Goal: Answer question/provide support

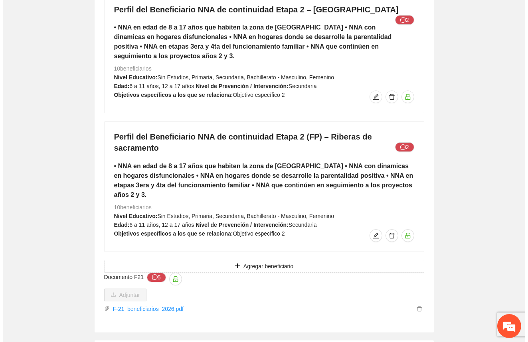
scroll to position [5203, 0]
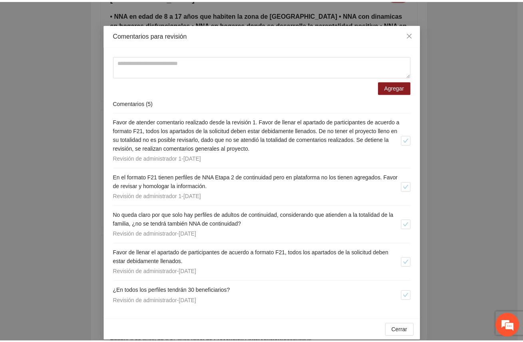
scroll to position [24, 0]
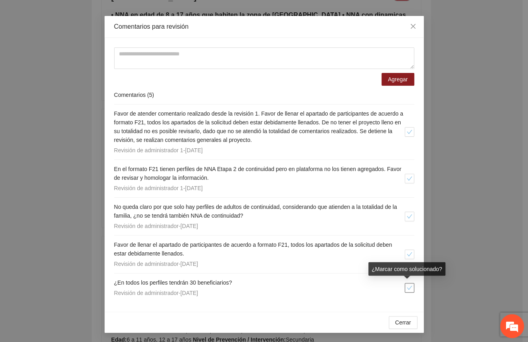
click at [395, 284] on button "button" at bounding box center [410, 288] width 10 height 10
click at [395, 26] on icon "close" at bounding box center [413, 26] width 6 height 6
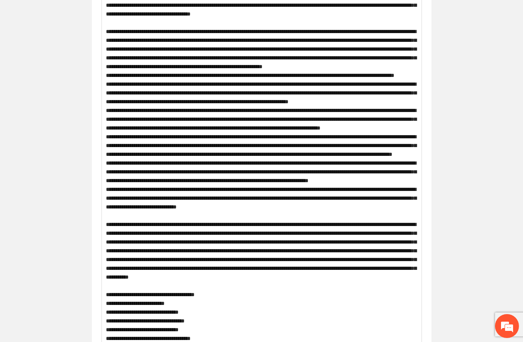
scroll to position [0, 0]
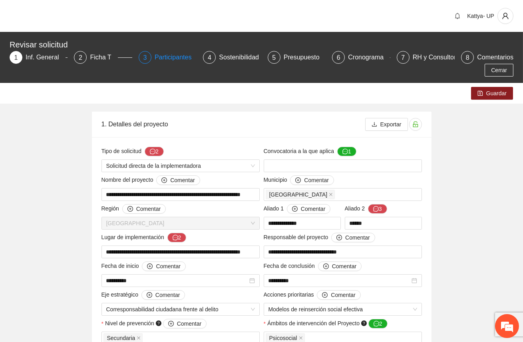
click at [173, 56] on div "Participantes" at bounding box center [176, 57] width 44 height 13
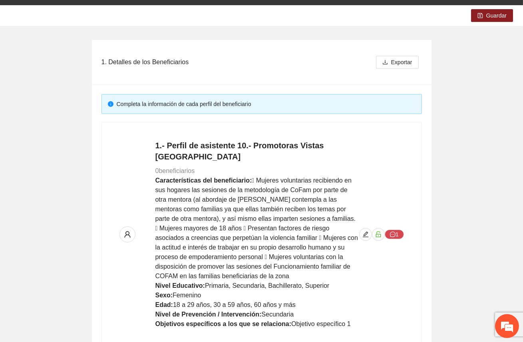
scroll to position [145, 0]
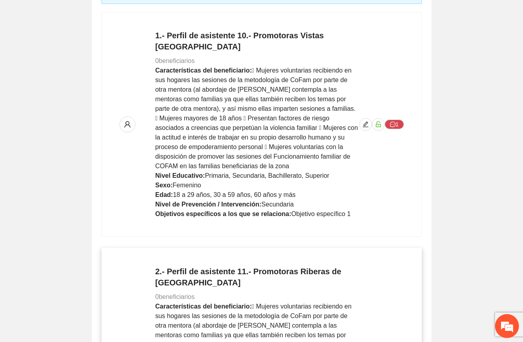
scroll to position [290, 0]
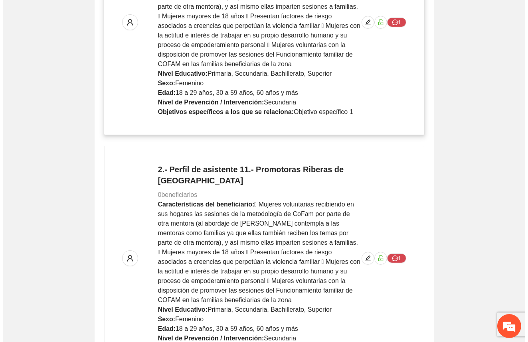
scroll to position [524, 0]
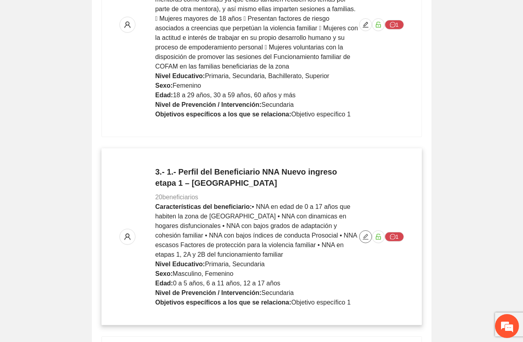
click at [363, 239] on icon "edit" at bounding box center [365, 237] width 6 height 6
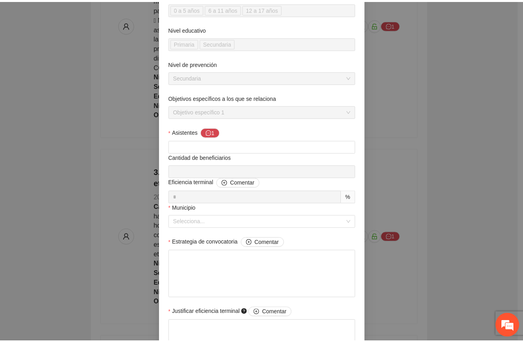
scroll to position [0, 0]
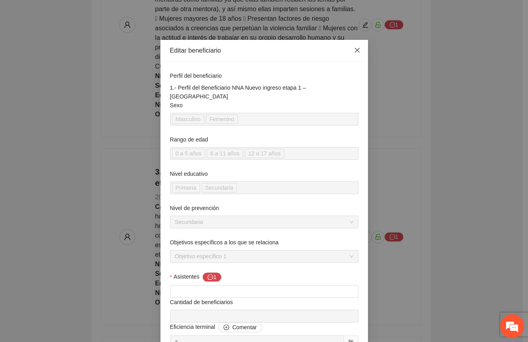
click at [349, 48] on span "Close" at bounding box center [357, 51] width 22 height 22
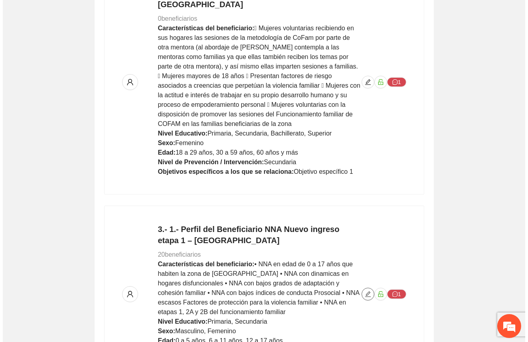
scroll to position [379, 0]
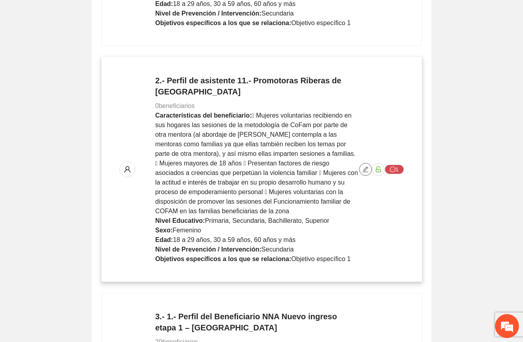
click at [364, 169] on icon "edit" at bounding box center [365, 169] width 6 height 6
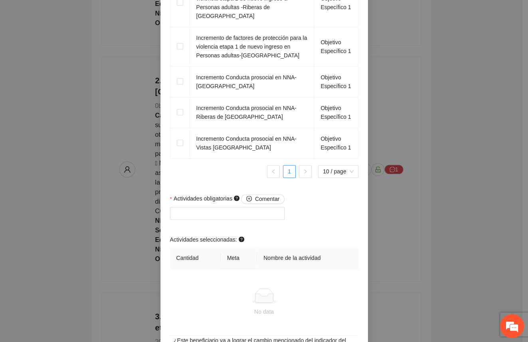
scroll to position [682, 0]
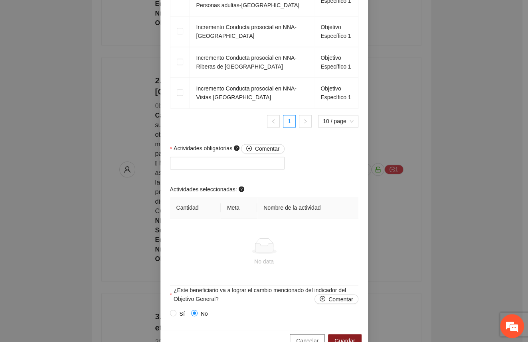
click at [302, 336] on span "Cancelar" at bounding box center [307, 340] width 22 height 9
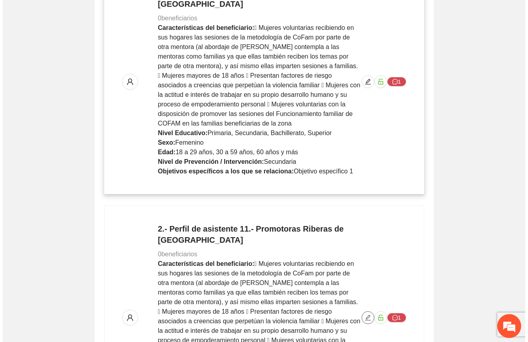
scroll to position [181, 0]
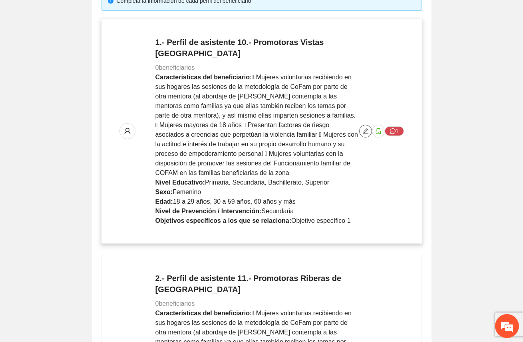
click at [360, 132] on span "edit" at bounding box center [365, 131] width 12 height 6
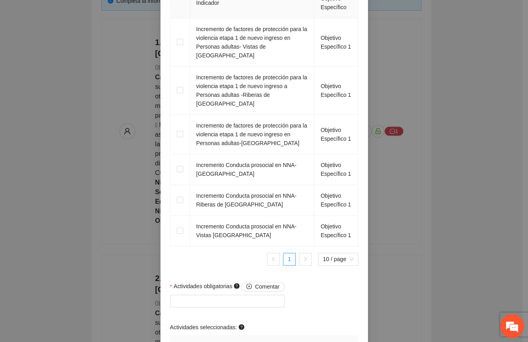
scroll to position [682, 0]
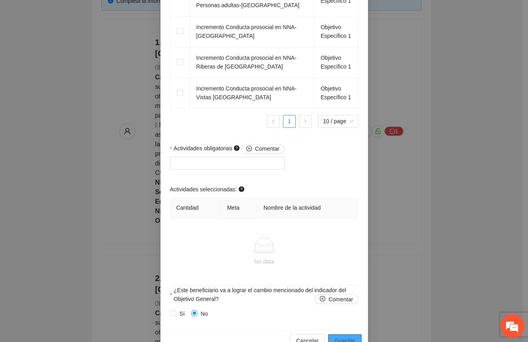
click at [344, 336] on span "Guardar" at bounding box center [344, 340] width 20 height 9
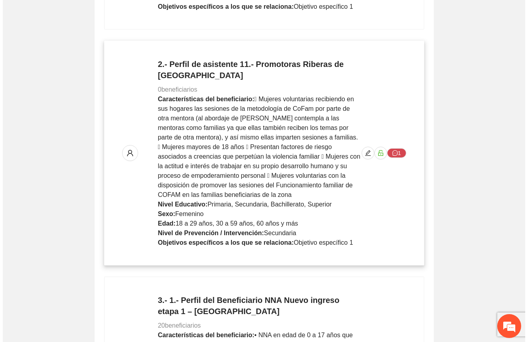
scroll to position [399, 0]
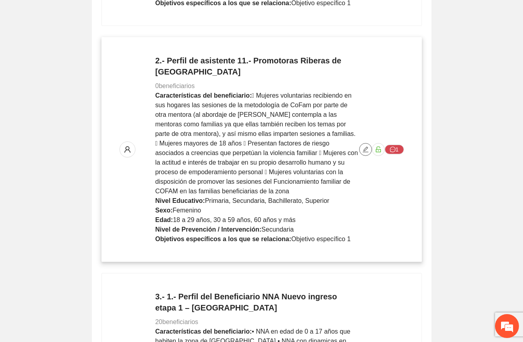
click at [364, 152] on icon "edit" at bounding box center [365, 150] width 6 height 6
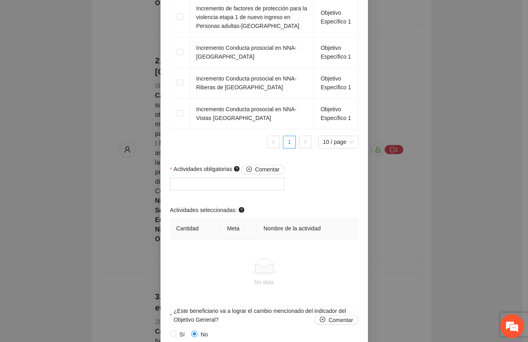
scroll to position [682, 0]
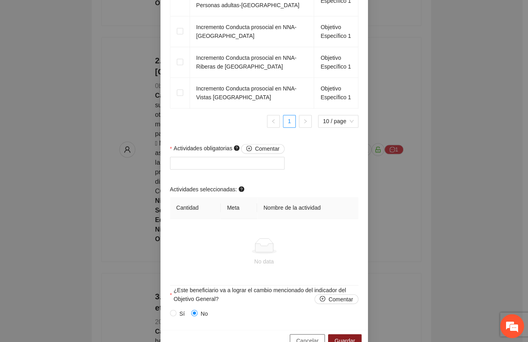
click at [304, 336] on span "Cancelar" at bounding box center [307, 340] width 22 height 9
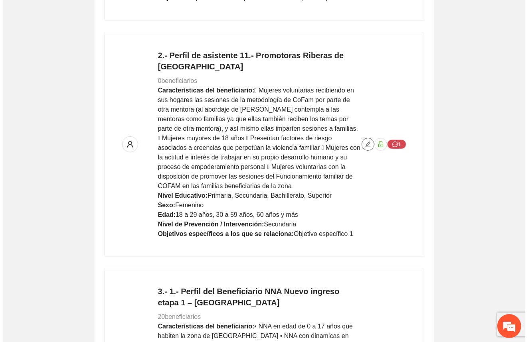
scroll to position [617, 0]
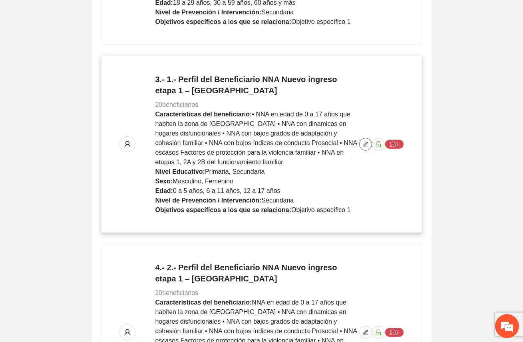
click at [366, 146] on icon "edit" at bounding box center [365, 145] width 6 height 6
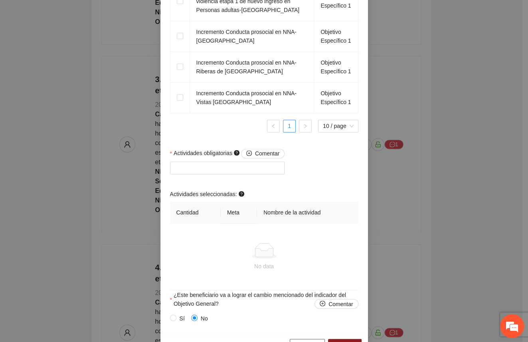
click at [299, 341] on span "Cancelar" at bounding box center [307, 345] width 22 height 9
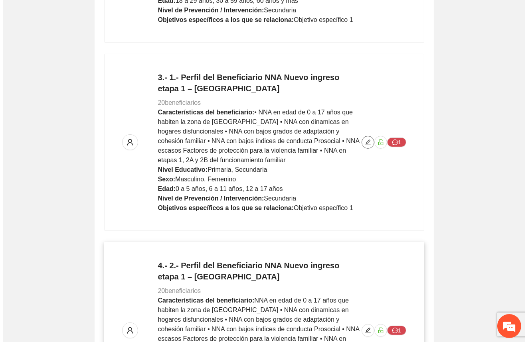
scroll to position [871, 0]
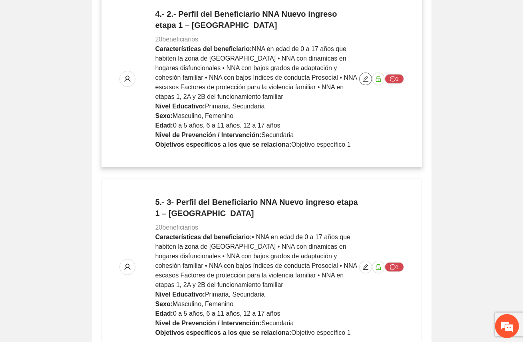
click at [363, 82] on button "button" at bounding box center [365, 79] width 13 height 13
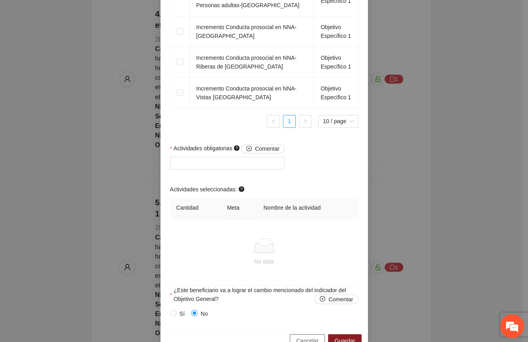
click at [312, 336] on span "Cancelar" at bounding box center [307, 340] width 22 height 9
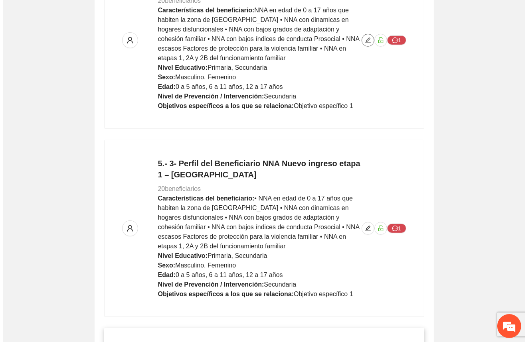
scroll to position [1052, 0]
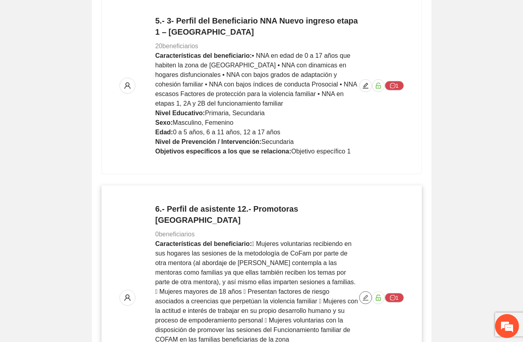
click at [364, 295] on icon "edit" at bounding box center [365, 298] width 6 height 6
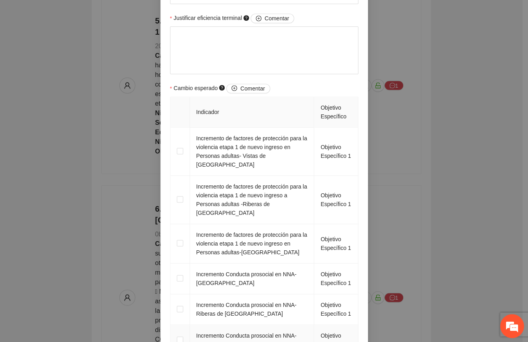
scroll to position [544, 0]
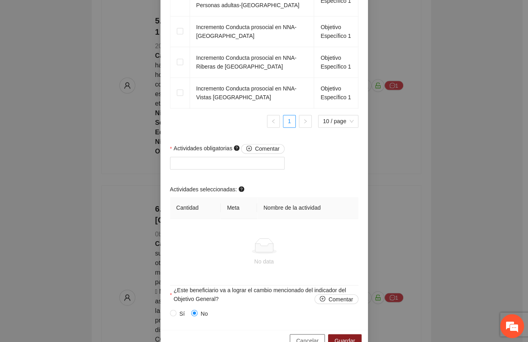
click at [301, 336] on span "Cancelar" at bounding box center [307, 340] width 22 height 9
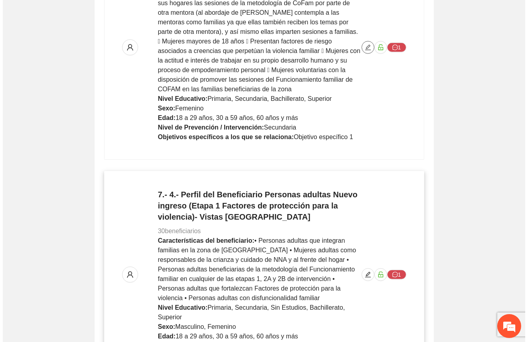
scroll to position [1306, 0]
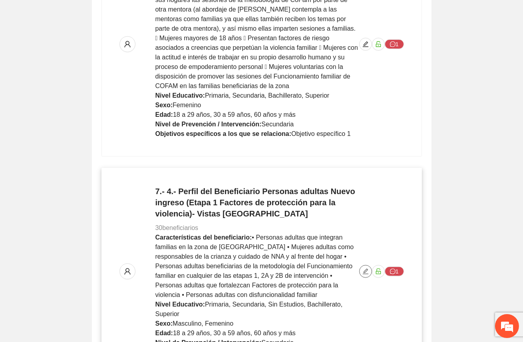
click at [364, 269] on icon "edit" at bounding box center [365, 272] width 6 height 6
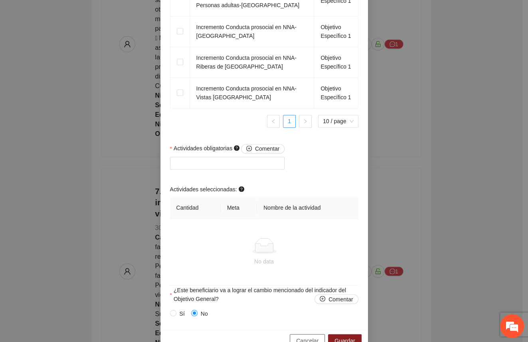
click at [304, 336] on span "Cancelar" at bounding box center [307, 340] width 22 height 9
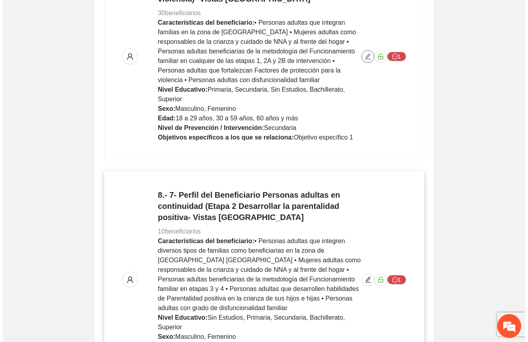
scroll to position [1524, 0]
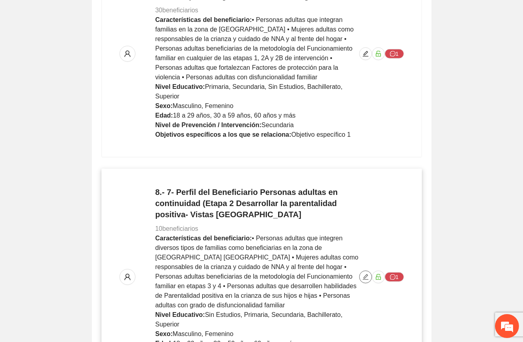
click at [360, 274] on span "edit" at bounding box center [365, 277] width 12 height 6
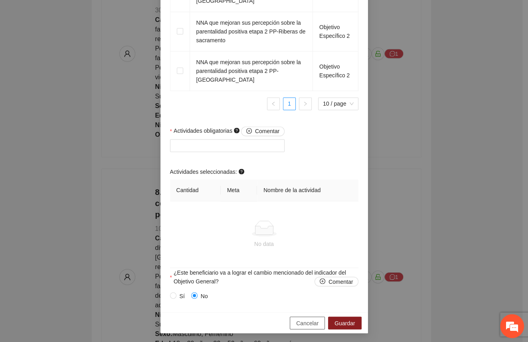
click at [304, 328] on button "Cancelar" at bounding box center [307, 323] width 35 height 13
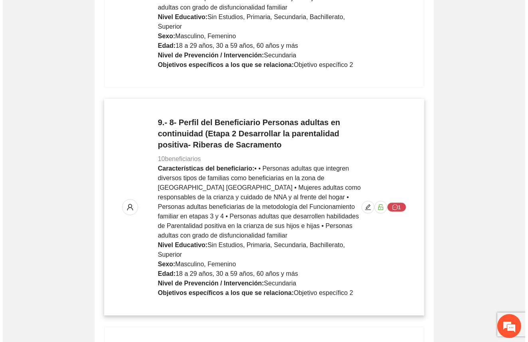
scroll to position [1851, 0]
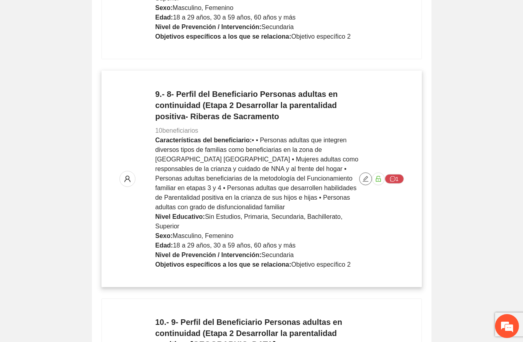
click at [366, 173] on button "button" at bounding box center [365, 179] width 13 height 13
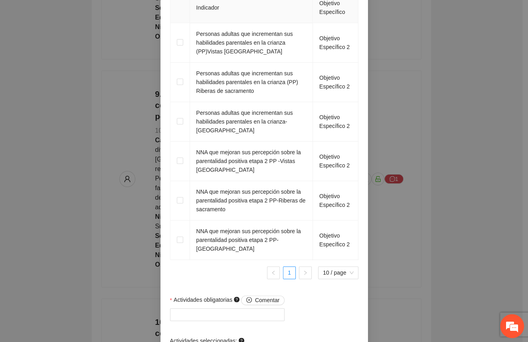
scroll to position [713, 0]
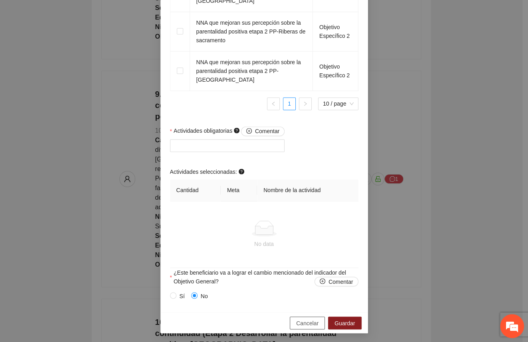
click at [311, 325] on span "Cancelar" at bounding box center [307, 323] width 22 height 9
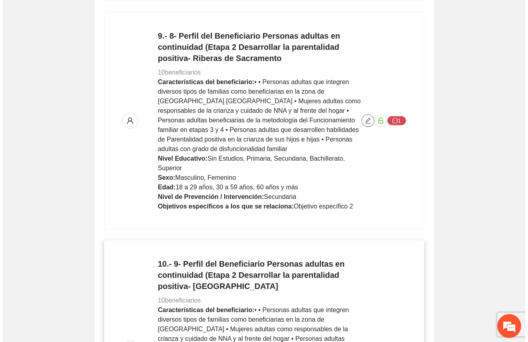
scroll to position [0, 0]
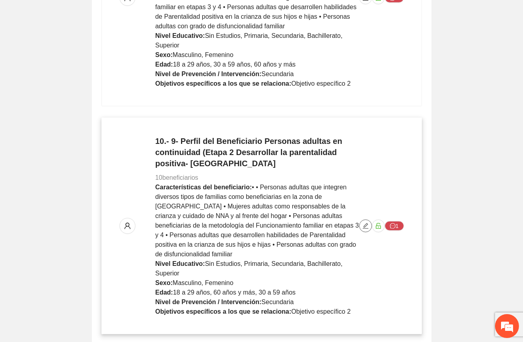
click at [367, 223] on icon "edit" at bounding box center [365, 226] width 6 height 6
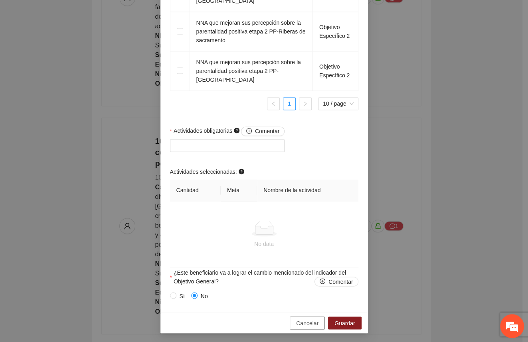
click at [307, 322] on span "Cancelar" at bounding box center [307, 323] width 22 height 9
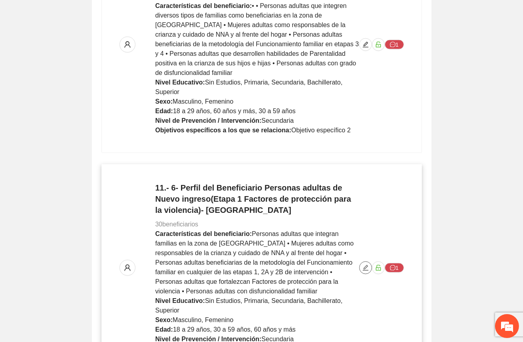
click at [364, 265] on icon "edit" at bounding box center [365, 268] width 6 height 6
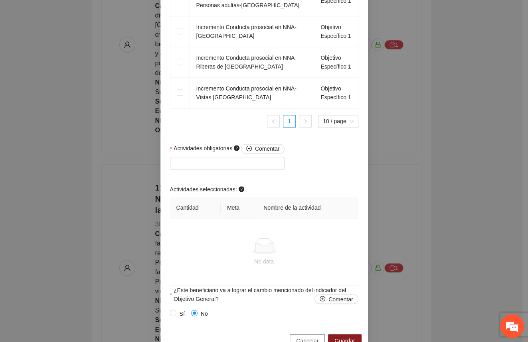
click at [295, 334] on button "Cancelar" at bounding box center [307, 340] width 35 height 13
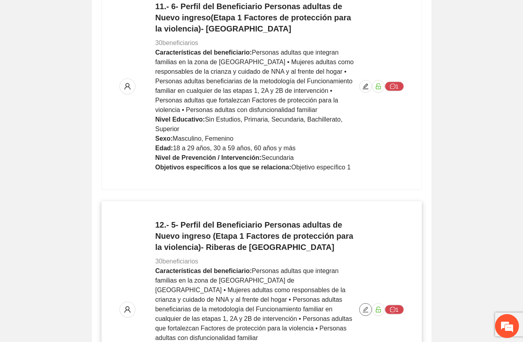
click at [367, 307] on icon "edit" at bounding box center [365, 310] width 6 height 6
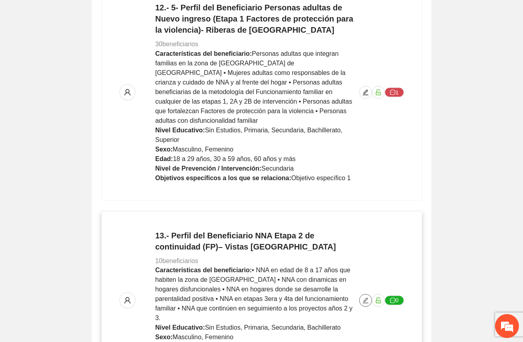
click at [364, 298] on icon "edit" at bounding box center [365, 301] width 6 height 6
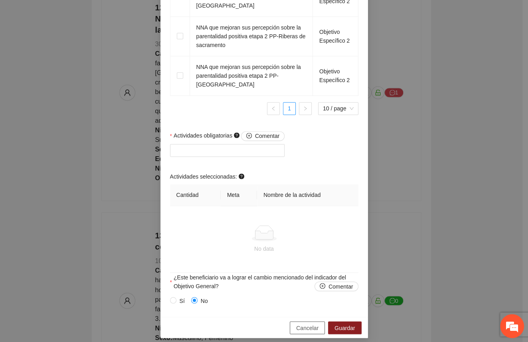
click at [302, 324] on span "Cancelar" at bounding box center [307, 328] width 22 height 9
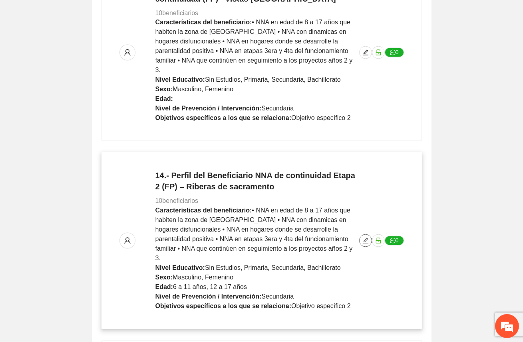
click at [364, 238] on icon "edit" at bounding box center [365, 241] width 6 height 6
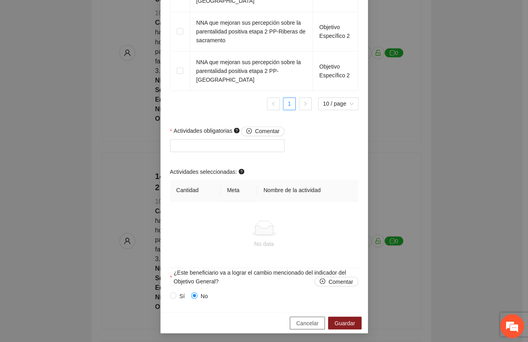
click at [303, 322] on span "Cancelar" at bounding box center [307, 323] width 22 height 9
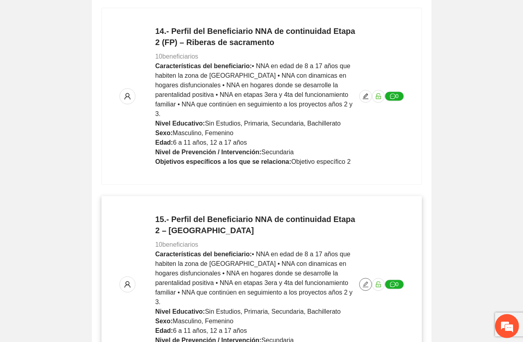
click at [366, 278] on button "button" at bounding box center [365, 284] width 13 height 13
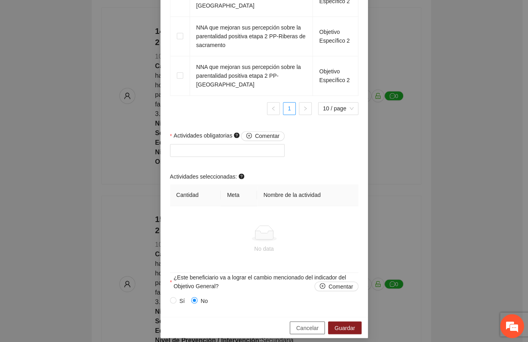
click at [301, 324] on span "Cancelar" at bounding box center [307, 328] width 22 height 9
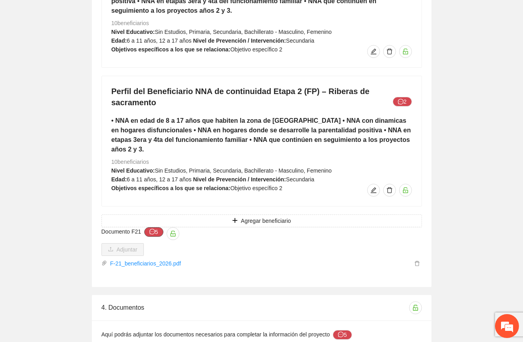
click at [152, 229] on icon "message" at bounding box center [152, 232] width 6 height 6
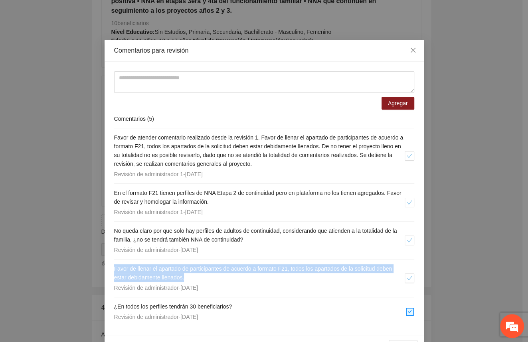
drag, startPoint x: 186, startPoint y: 278, endPoint x: 108, endPoint y: 272, distance: 78.9
click at [108, 272] on div "Agregar Comentarios ( 5 ) Favor de atender comentario realizado desde la revisi…" at bounding box center [264, 199] width 319 height 274
copy span "Favor de llenar el apartado de participantes de acuerdo a formato F21, todos lo…"
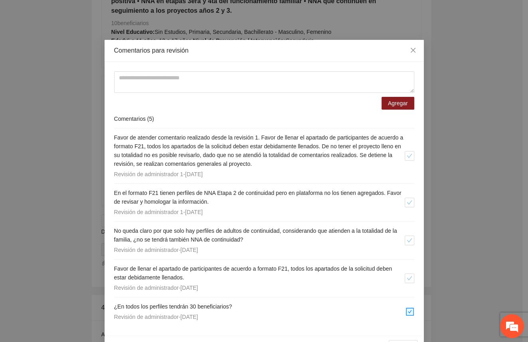
click at [293, 163] on h4 "Favor de atender comentario realizado desde la revisión 1. Favor de llenar el a…" at bounding box center [259, 150] width 291 height 35
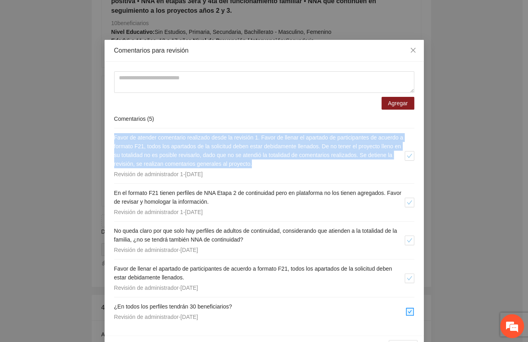
drag, startPoint x: 292, startPoint y: 162, endPoint x: 89, endPoint y: 134, distance: 205.1
click at [89, 134] on div "Comentarios para revisión Agregar Comentarios ( 5 ) Favor de atender comentario…" at bounding box center [264, 171] width 528 height 342
copy span "Favor de atender comentario realizado desde la revisión 1. Favor de llenar el a…"
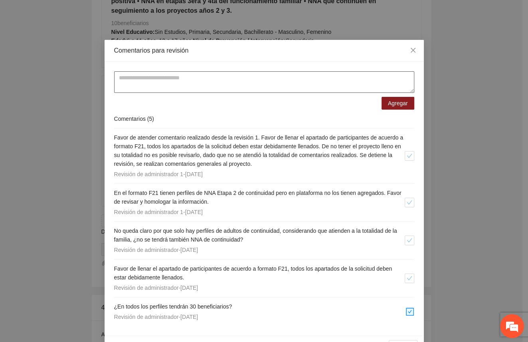
click at [180, 80] on textarea at bounding box center [264, 82] width 300 height 22
paste textarea "**********"
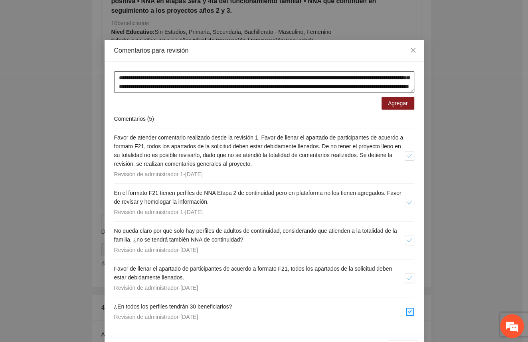
scroll to position [33, 0]
type textarea "**********"
click at [395, 102] on span "Agregar" at bounding box center [398, 103] width 20 height 9
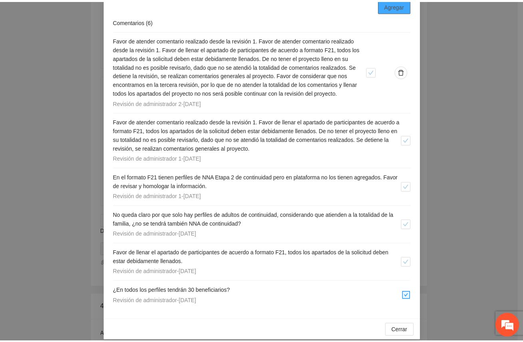
scroll to position [105, 0]
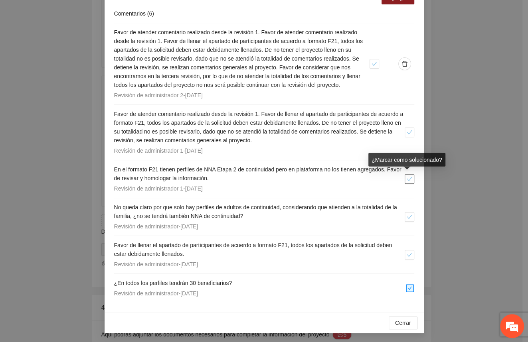
click at [395, 181] on icon "check" at bounding box center [410, 179] width 6 height 6
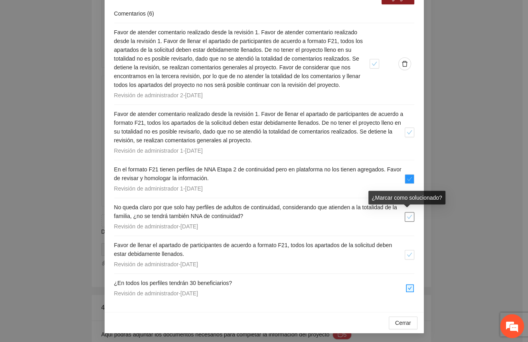
click at [395, 218] on icon "check" at bounding box center [409, 217] width 5 height 4
click at [395, 323] on span "Cerrar" at bounding box center [403, 323] width 16 height 9
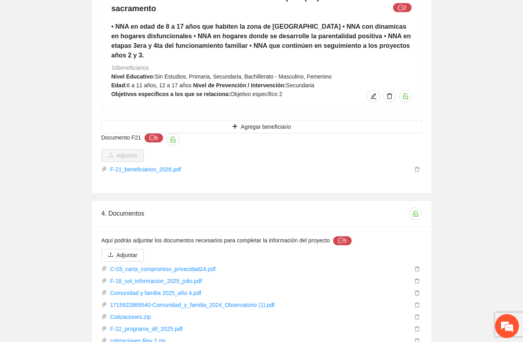
scroll to position [5479, 0]
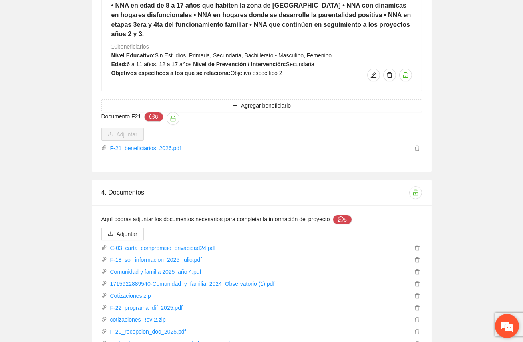
click at [395, 325] on em at bounding box center [507, 327] width 22 height 22
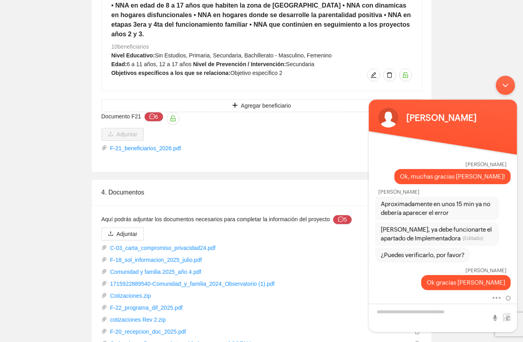
scroll to position [447, 0]
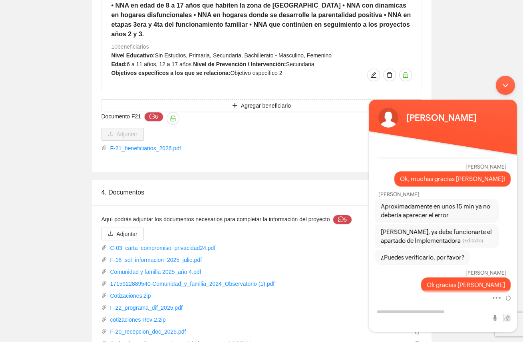
click at [395, 87] on div "Minimizar ventana de chat en vivo" at bounding box center [504, 84] width 19 height 19
